Goal: Task Accomplishment & Management: Use online tool/utility

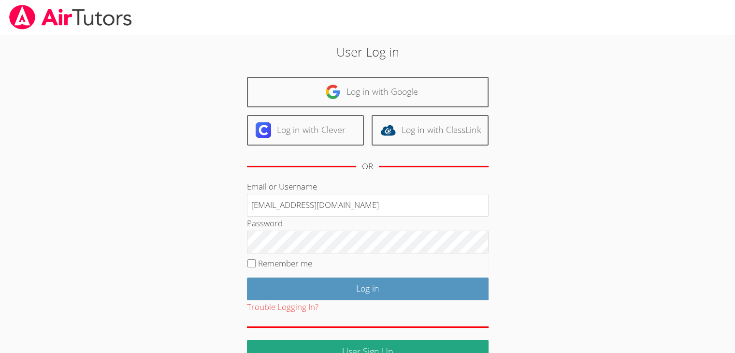
type input "info@pace-tutoring.com"
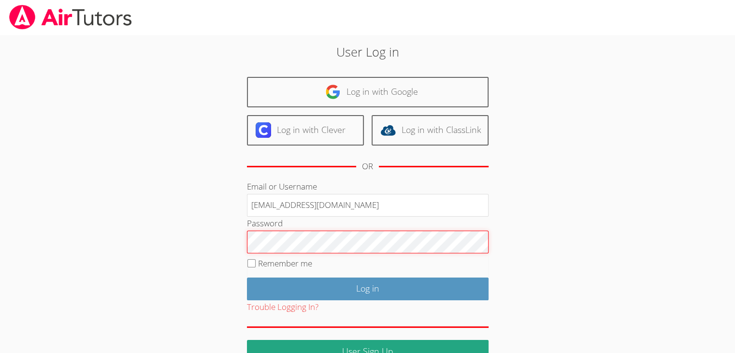
click at [247, 278] on input "Log in" at bounding box center [368, 289] width 242 height 23
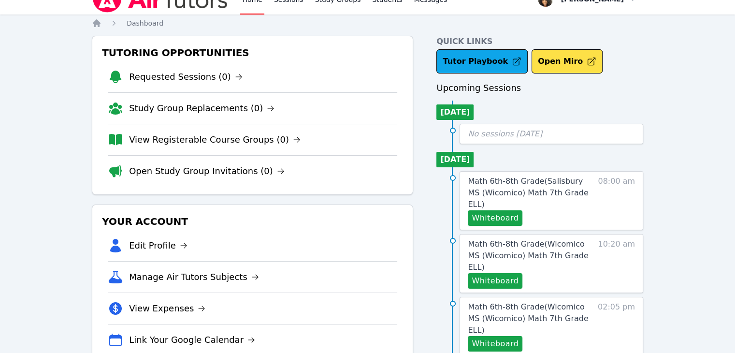
scroll to position [15, 0]
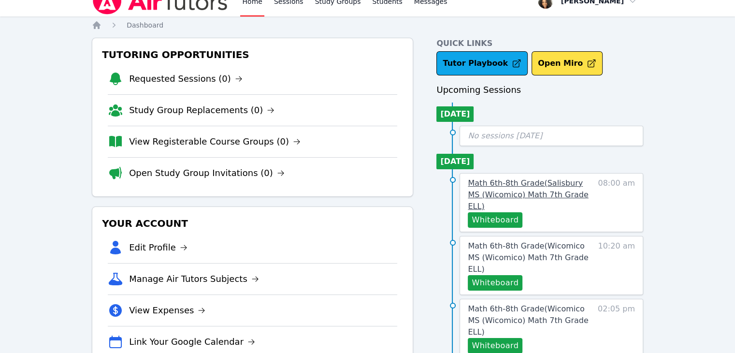
click at [530, 195] on span "Math 6th-8th Grade ( [GEOGRAPHIC_DATA] (Wicomico) Math 7th Grade ELL )" at bounding box center [528, 194] width 120 height 32
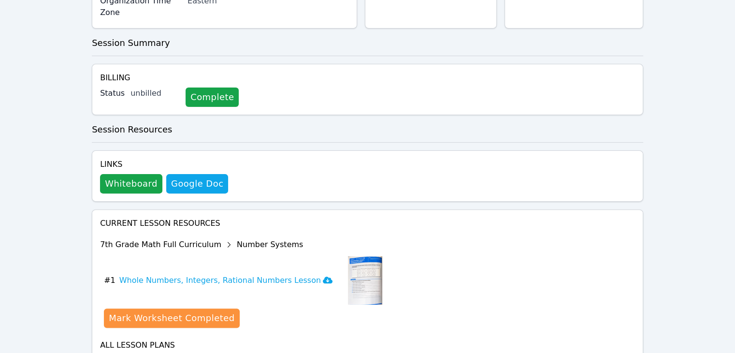
scroll to position [292, 0]
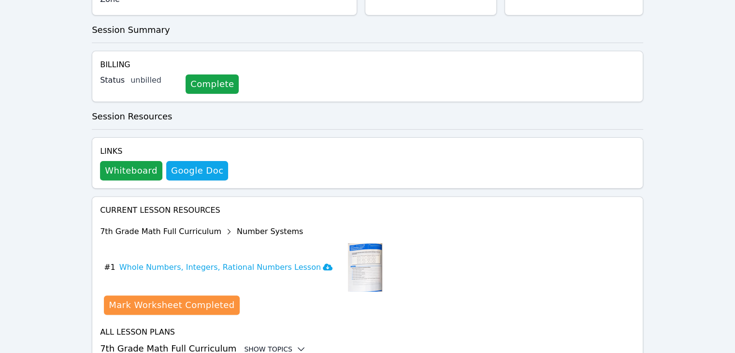
click at [247, 344] on div "Show Topics" at bounding box center [275, 349] width 62 height 10
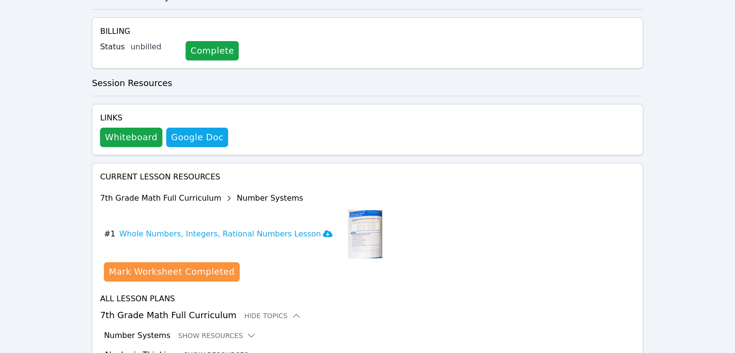
scroll to position [340, 0]
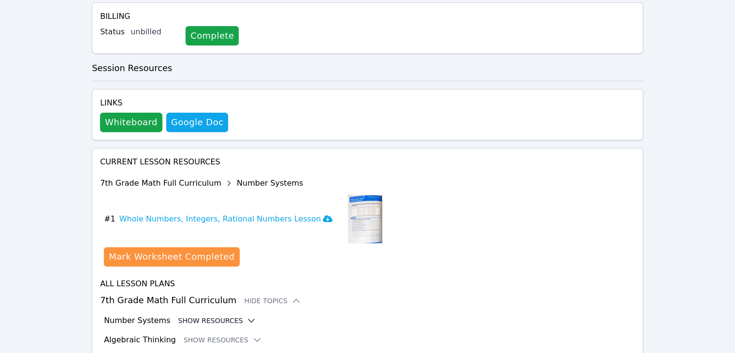
click at [223, 316] on button "Show Resources" at bounding box center [217, 321] width 78 height 10
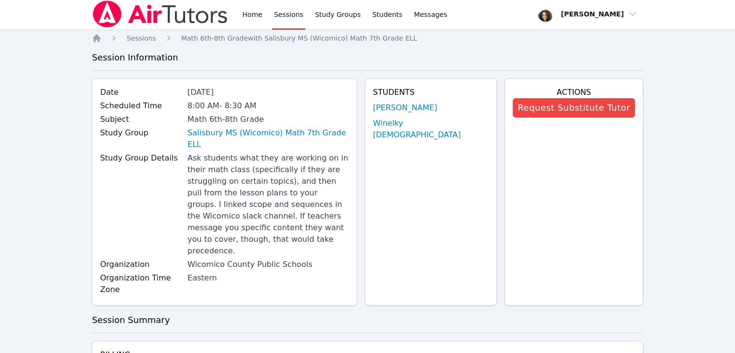
scroll to position [98, 0]
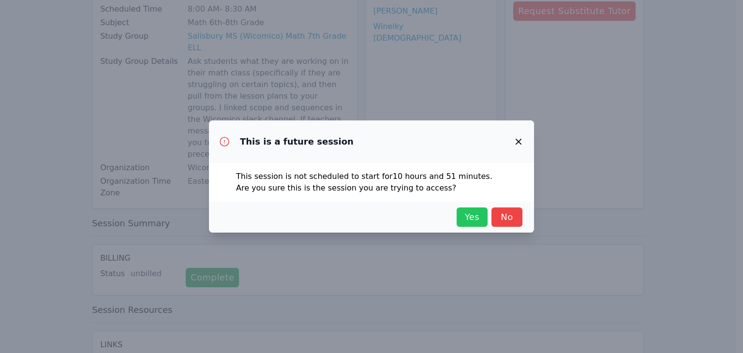
click at [468, 214] on span "Yes" at bounding box center [471, 217] width 21 height 14
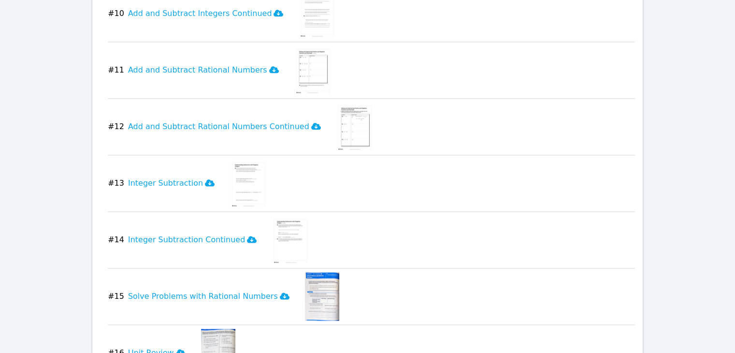
scroll to position [1282, 0]
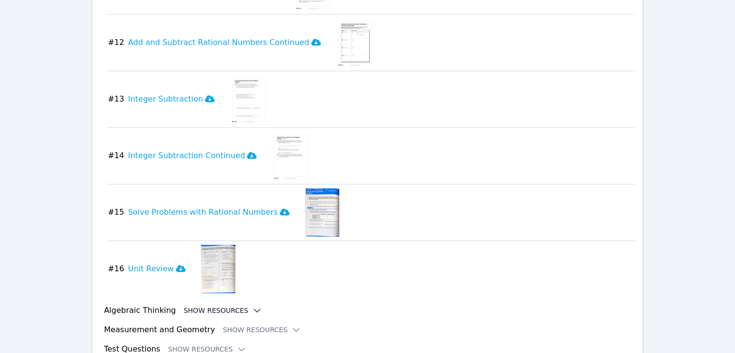
click at [254, 309] on icon at bounding box center [257, 310] width 6 height 3
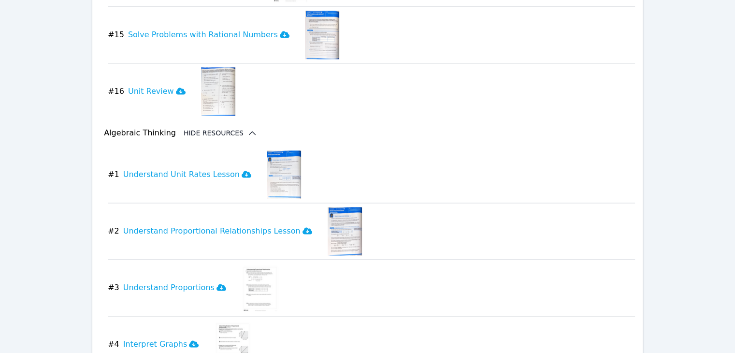
scroll to position [1541, 0]
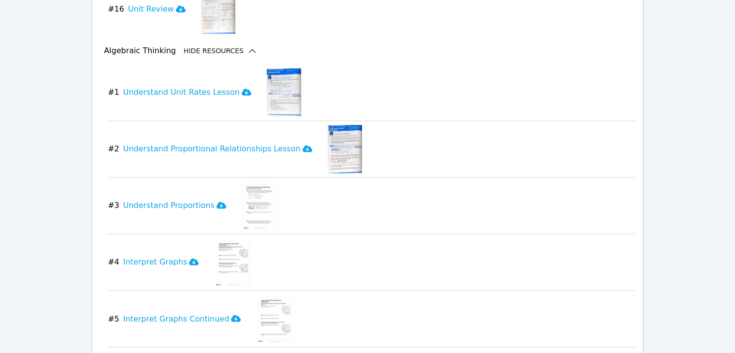
click at [328, 125] on img at bounding box center [345, 149] width 34 height 48
click at [303, 145] on icon at bounding box center [308, 148] width 10 height 7
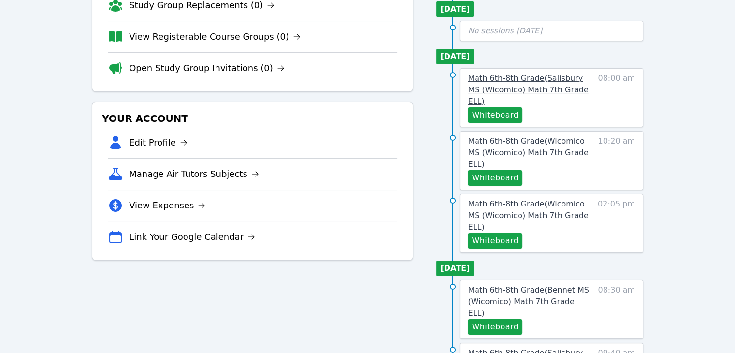
scroll to position [116, 0]
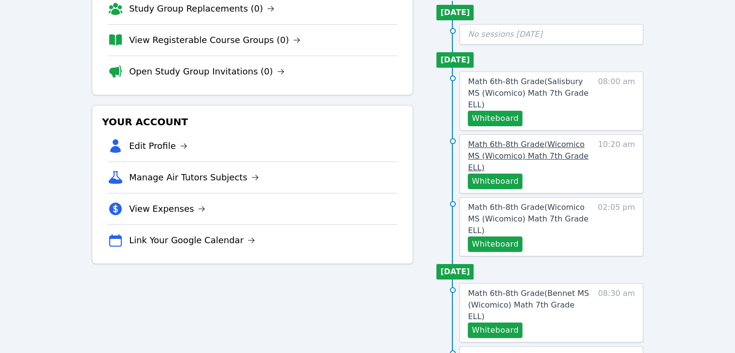
click at [512, 144] on span "Math 6th-8th Grade ( Wicomico MS (Wicomico) Math 7th Grade ELL )" at bounding box center [528, 156] width 120 height 32
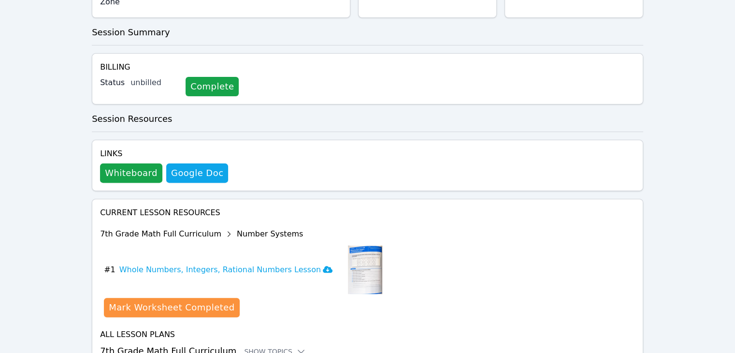
scroll to position [292, 0]
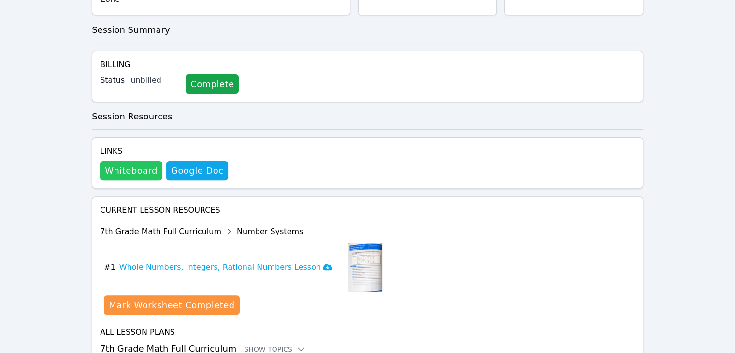
click at [117, 161] on button "Whiteboard" at bounding box center [131, 170] width 62 height 19
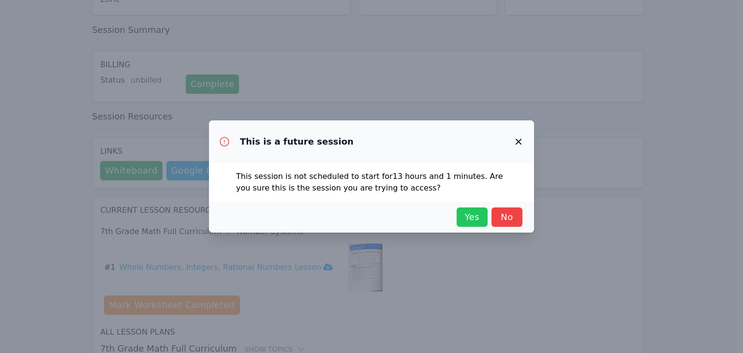
click at [467, 223] on span "Yes" at bounding box center [471, 217] width 21 height 14
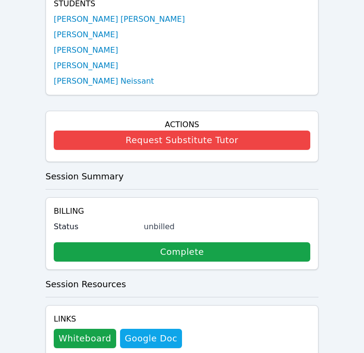
scroll to position [318, 0]
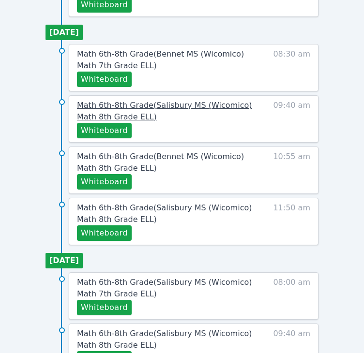
scroll to position [598, 0]
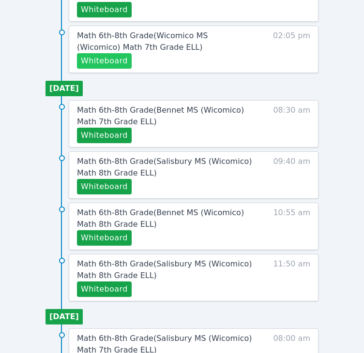
click at [110, 62] on button "Whiteboard" at bounding box center [104, 60] width 55 height 15
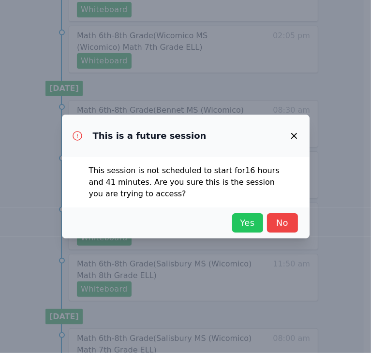
click at [245, 224] on span "Yes" at bounding box center [247, 223] width 21 height 14
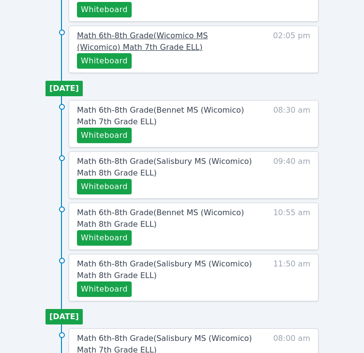
click at [150, 37] on span "Math 6th-8th Grade ( Wicomico MS (Wicomico) Math 7th Grade ELL )" at bounding box center [142, 41] width 131 height 21
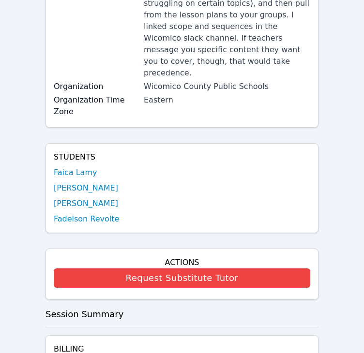
scroll to position [197, 0]
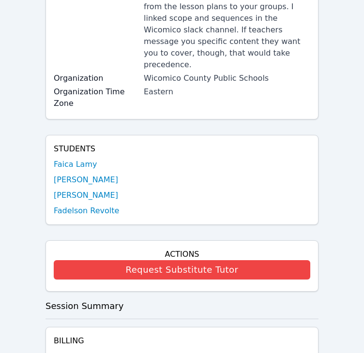
scroll to position [598, 0]
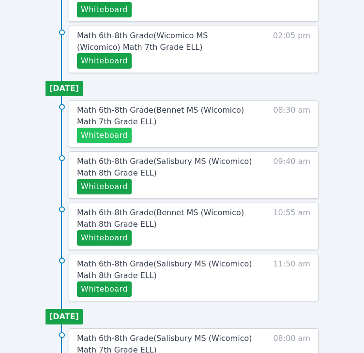
drag, startPoint x: 119, startPoint y: 131, endPoint x: 112, endPoint y: 132, distance: 7.4
click at [112, 132] on button "Whiteboard" at bounding box center [104, 135] width 55 height 15
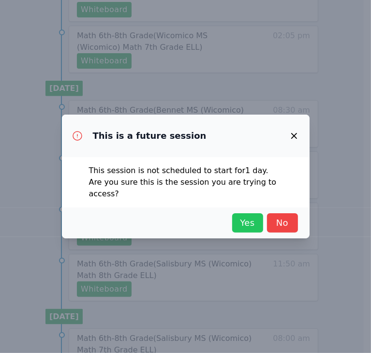
click at [242, 218] on span "Yes" at bounding box center [247, 223] width 21 height 14
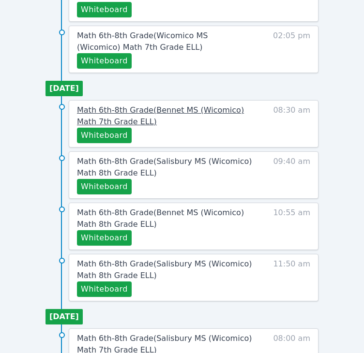
click at [96, 113] on link "Math 6th-8th Grade ( Bennet MS (Wicomico) Math 7th Grade ELL )" at bounding box center [164, 115] width 175 height 23
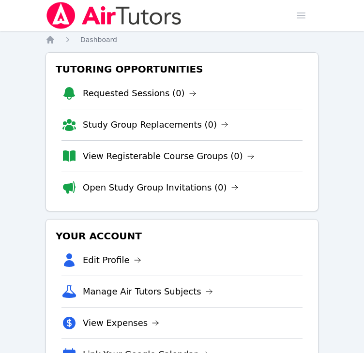
scroll to position [598, 0]
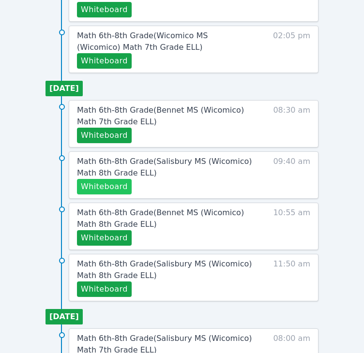
click at [112, 182] on button "Whiteboard" at bounding box center [104, 186] width 55 height 15
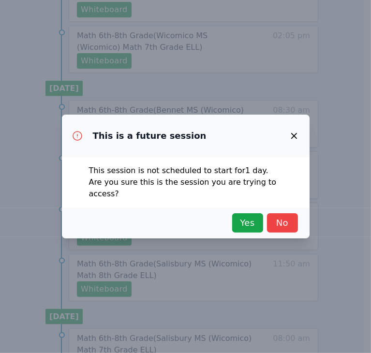
click at [242, 207] on div "Yes No" at bounding box center [186, 222] width 248 height 31
click at [249, 217] on span "Yes" at bounding box center [247, 223] width 21 height 14
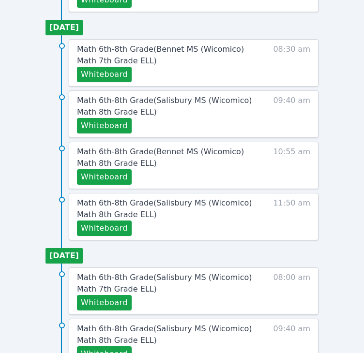
scroll to position [646, 0]
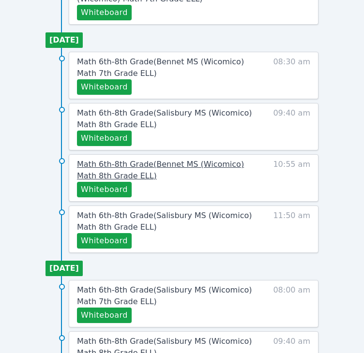
click at [90, 164] on span "Math 6th-8th Grade ( Bennet MS (Wicomico) Math 8th Grade ELL )" at bounding box center [160, 170] width 167 height 21
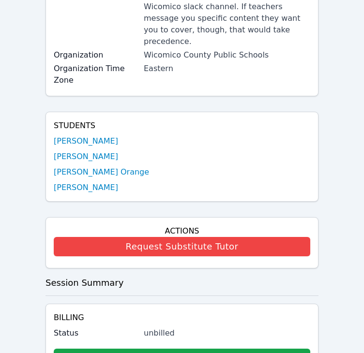
scroll to position [242, 0]
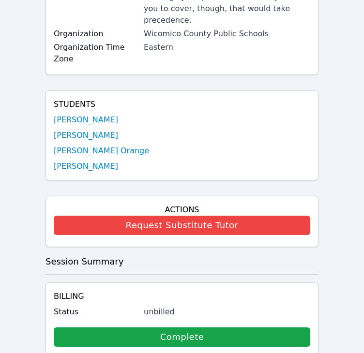
click at [32, 55] on div "Home Sessions Study Groups Students Messages Open user menu Michelle Dupin Open…" at bounding box center [182, 219] width 364 height 922
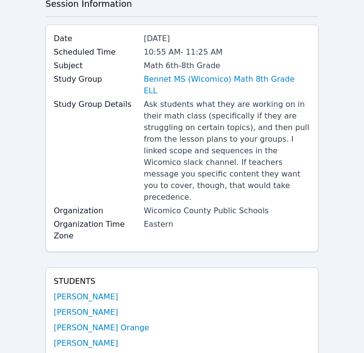
scroll to position [48, 0]
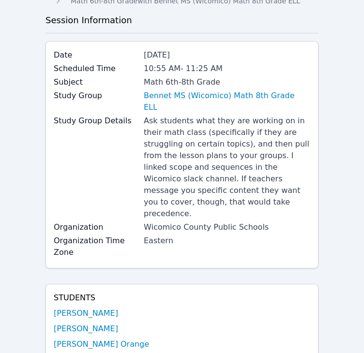
scroll to position [646, 0]
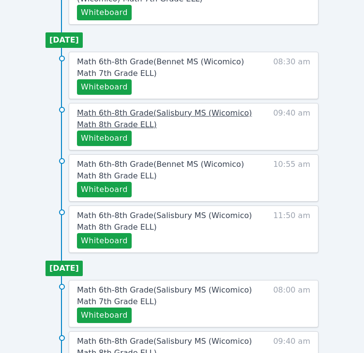
click at [112, 118] on span "Math 6th-8th Grade ( Salisbury MS (Wicomico) Math 8th Grade ELL )" at bounding box center [164, 118] width 175 height 21
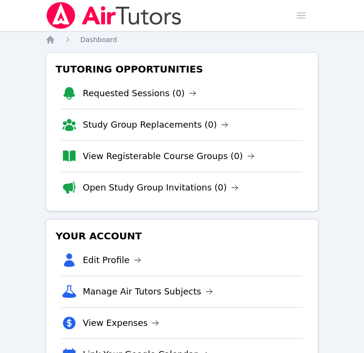
scroll to position [646, 0]
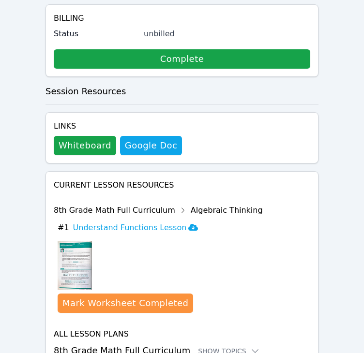
scroll to position [544, 0]
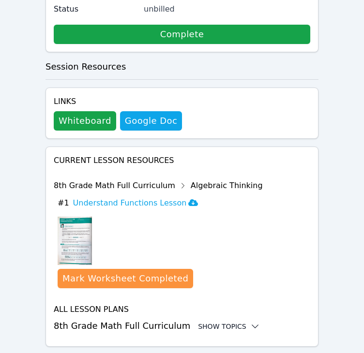
click at [198, 322] on div "Show Topics" at bounding box center [229, 327] width 62 height 10
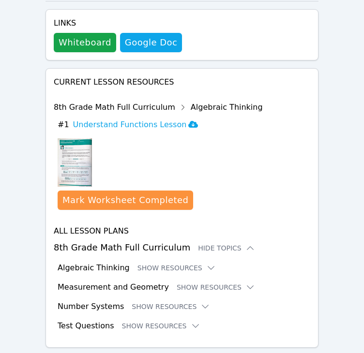
scroll to position [624, 0]
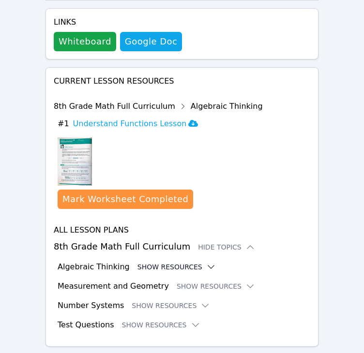
click at [181, 262] on button "Show Resources" at bounding box center [176, 267] width 78 height 10
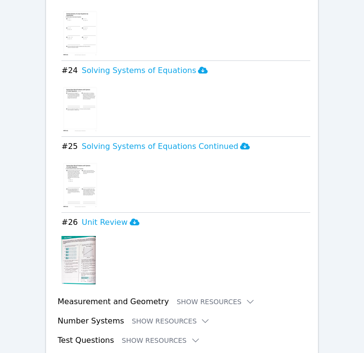
scroll to position [2602, 0]
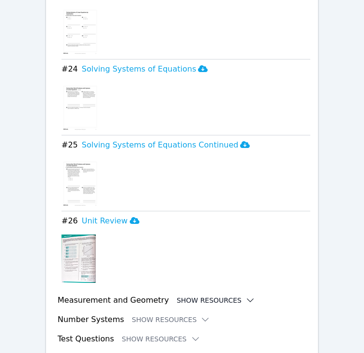
click at [194, 295] on button "Show Resources" at bounding box center [215, 300] width 78 height 10
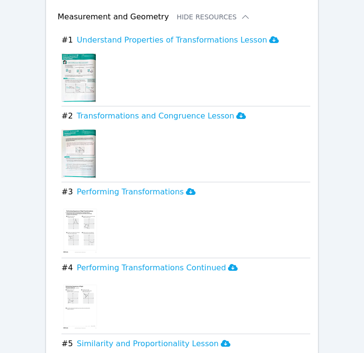
scroll to position [2859, 0]
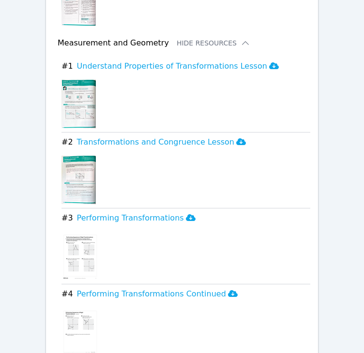
click at [85, 80] on img at bounding box center [78, 104] width 34 height 48
click at [220, 60] on h3 "Understand Properties of Transformations Lesson" at bounding box center [178, 66] width 202 height 12
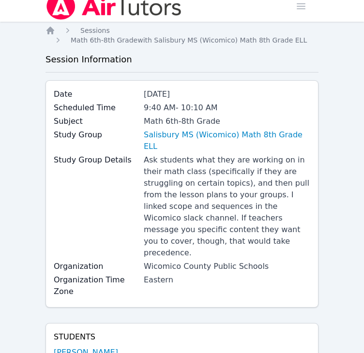
scroll to position [0, 0]
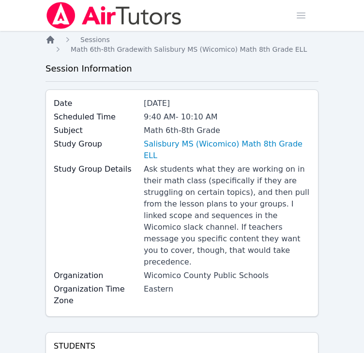
click at [52, 43] on icon "Breadcrumb" at bounding box center [50, 40] width 8 height 8
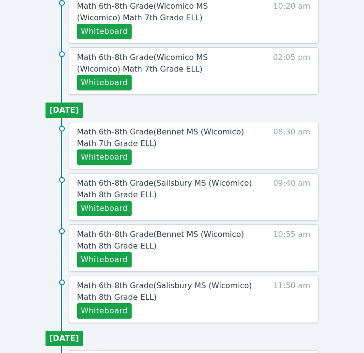
scroll to position [580, 0]
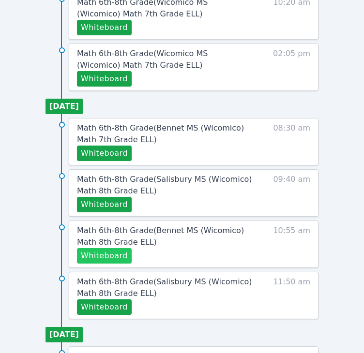
click at [116, 252] on button "Whiteboard" at bounding box center [104, 255] width 55 height 15
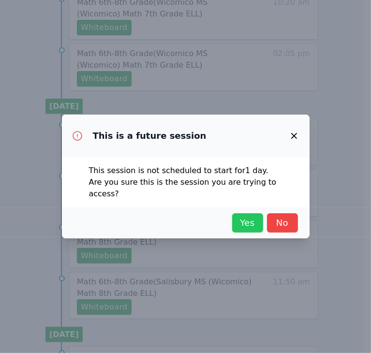
click at [240, 218] on span "Yes" at bounding box center [247, 223] width 21 height 14
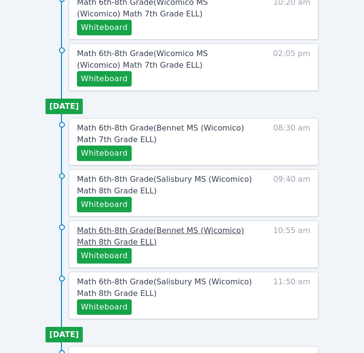
click at [126, 231] on span "Math 6th-8th Grade ( Bennet MS (Wicomico) Math 8th Grade ELL )" at bounding box center [160, 236] width 167 height 21
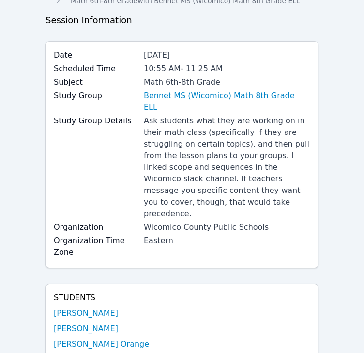
scroll to position [97, 0]
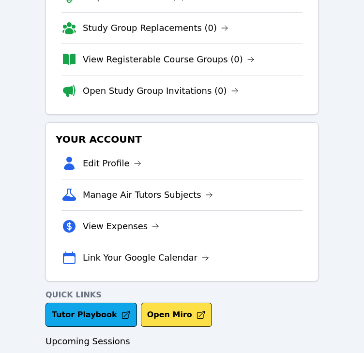
scroll to position [580, 0]
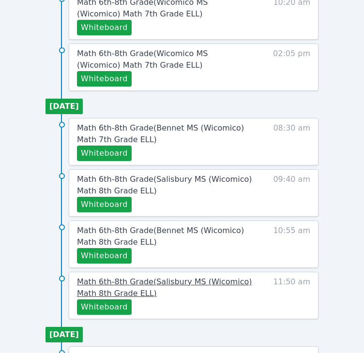
click at [105, 285] on span "Math 6th-8th Grade ( Salisbury MS (Wicomico) Math 8th Grade ELL )" at bounding box center [164, 287] width 175 height 21
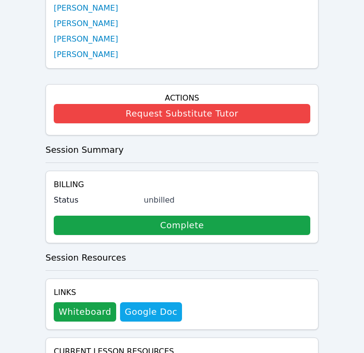
scroll to position [387, 0]
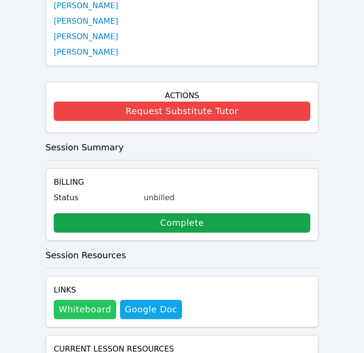
click at [89, 300] on button "Whiteboard" at bounding box center [85, 309] width 62 height 19
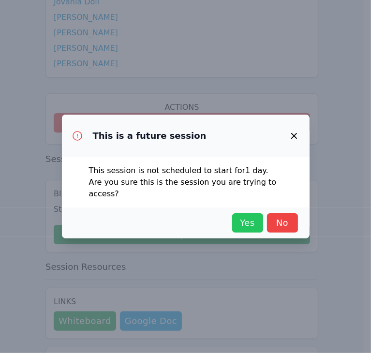
click at [244, 216] on span "Yes" at bounding box center [247, 223] width 21 height 14
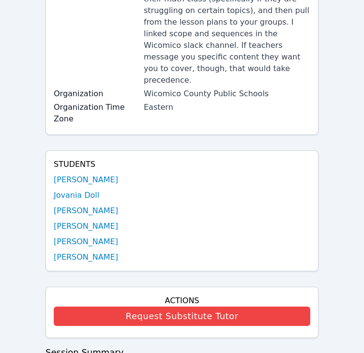
scroll to position [0, 0]
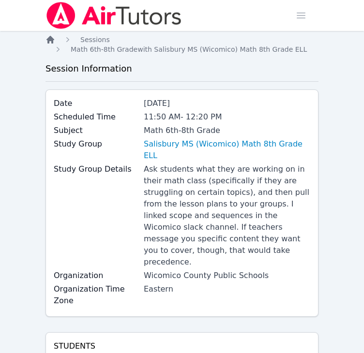
click at [47, 37] on icon "Breadcrumb" at bounding box center [50, 40] width 10 height 10
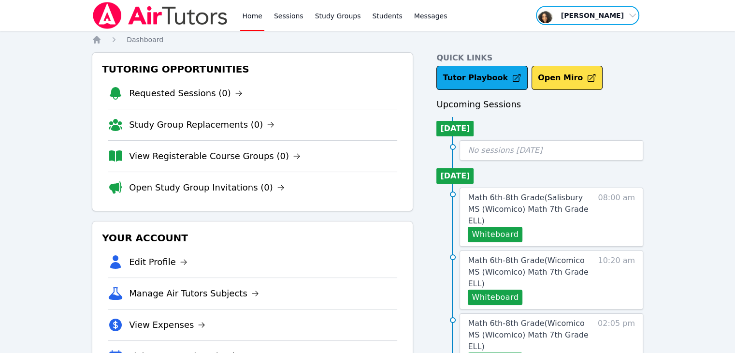
click at [611, 21] on span "button" at bounding box center [587, 15] width 105 height 21
click at [611, 51] on button "Logout" at bounding box center [591, 54] width 93 height 17
